Goal: Information Seeking & Learning: Understand process/instructions

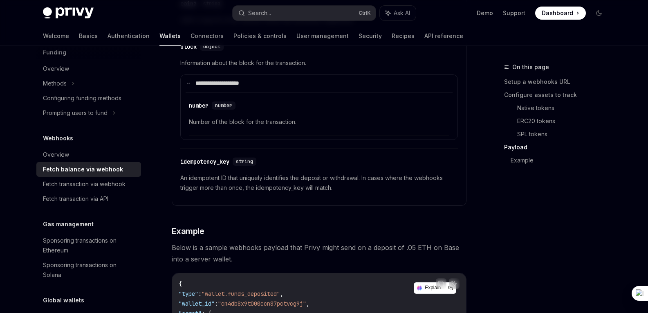
scroll to position [1248, 0]
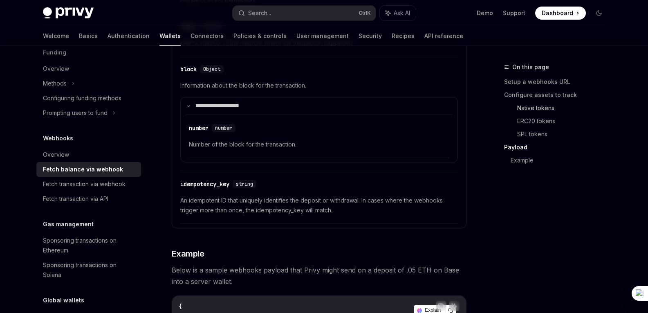
click at [529, 105] on link "Native tokens" at bounding box center [564, 107] width 95 height 13
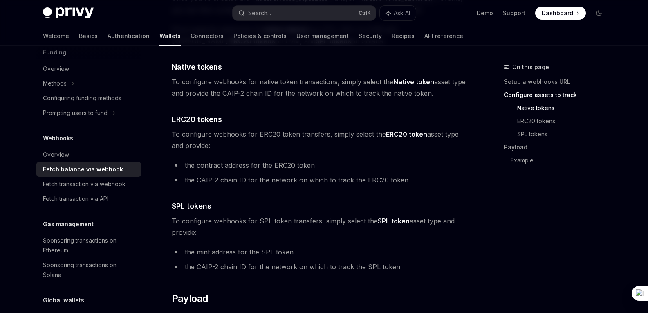
scroll to position [465, 0]
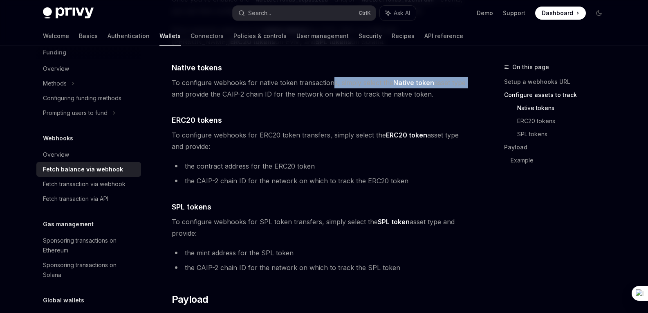
drag, startPoint x: 332, startPoint y: 82, endPoint x: 464, endPoint y: 81, distance: 132.5
click at [464, 81] on span "To configure webhooks for native token transactions, simply select the Native t…" at bounding box center [319, 88] width 295 height 23
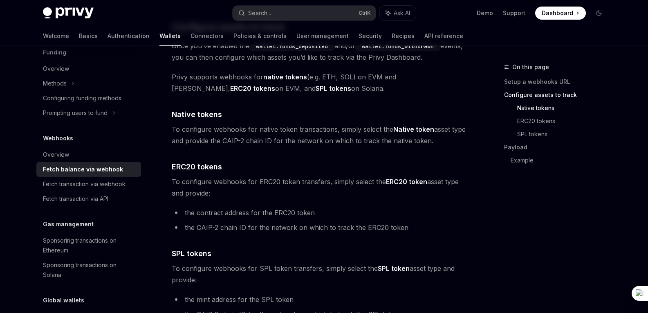
scroll to position [343, 0]
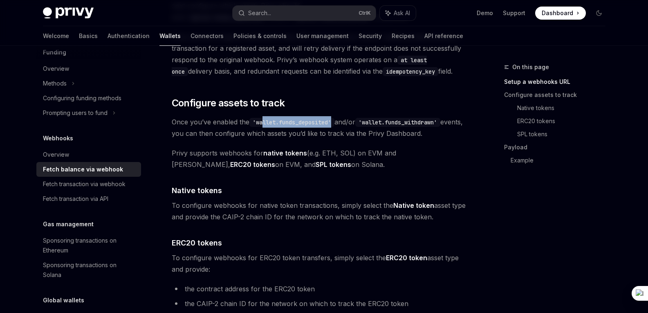
drag, startPoint x: 335, startPoint y: 121, endPoint x: 263, endPoint y: 122, distance: 71.6
click at [263, 122] on code "'wallet.funds_deposited'" at bounding box center [291, 122] width 85 height 9
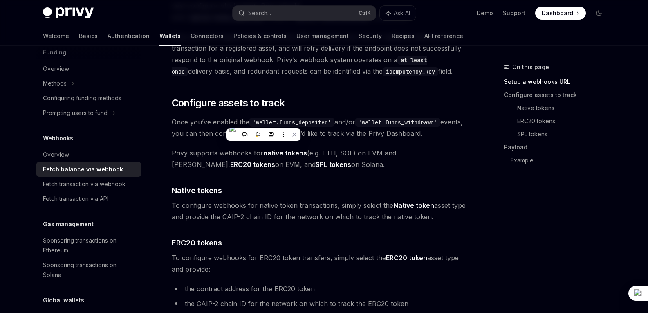
click at [307, 152] on span "Privy supports webhooks for native tokens (e.g. ETH, SOL) on EVM and Solana, ER…" at bounding box center [319, 158] width 295 height 23
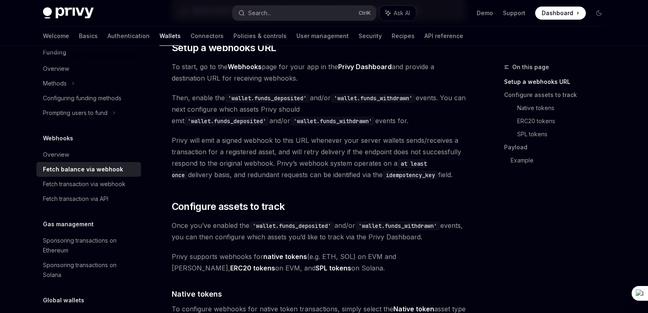
scroll to position [220, 0]
